Goal: Information Seeking & Learning: Learn about a topic

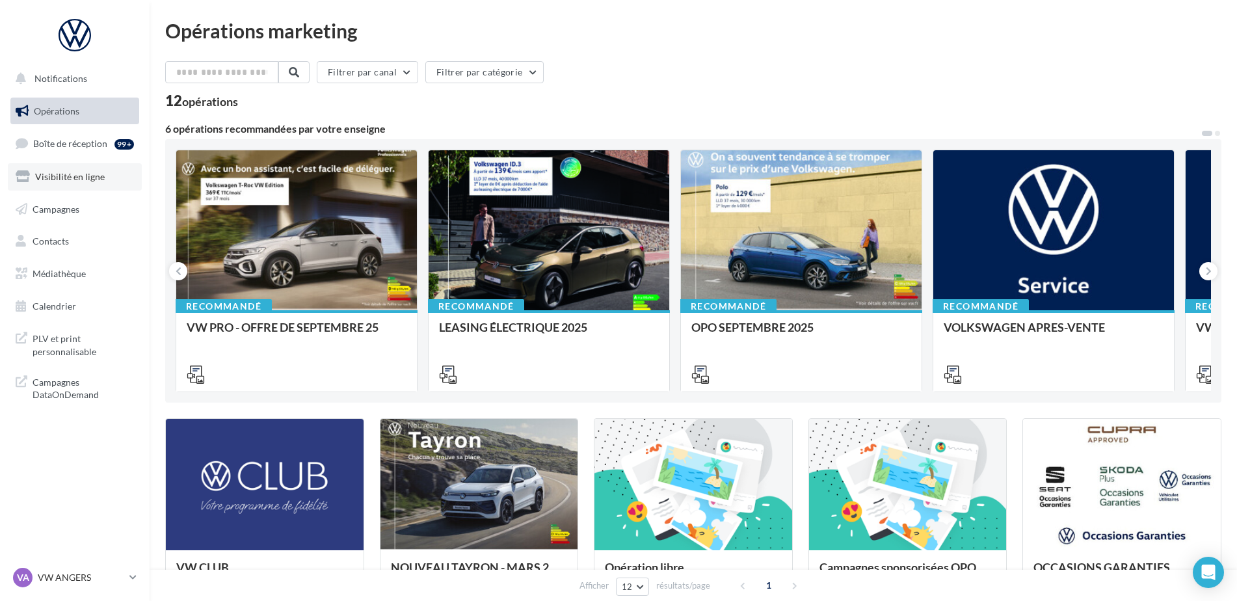
click at [74, 187] on link "Visibilité en ligne" at bounding box center [75, 176] width 134 height 27
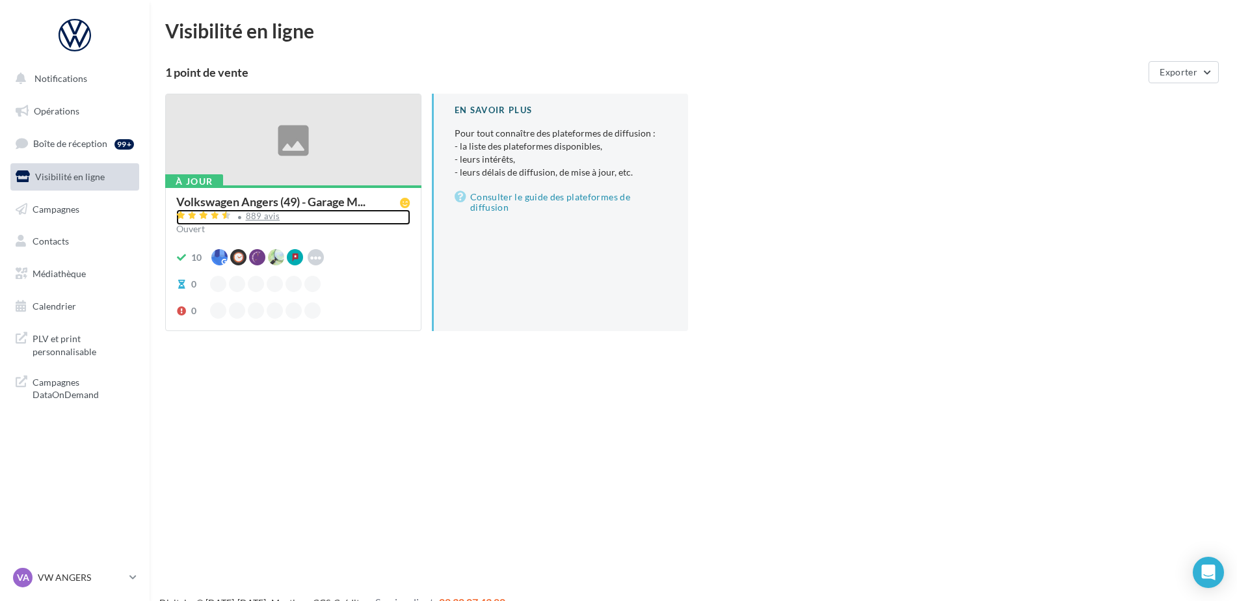
click at [271, 216] on div "889 avis" at bounding box center [263, 216] width 34 height 8
